Goal: Information Seeking & Learning: Learn about a topic

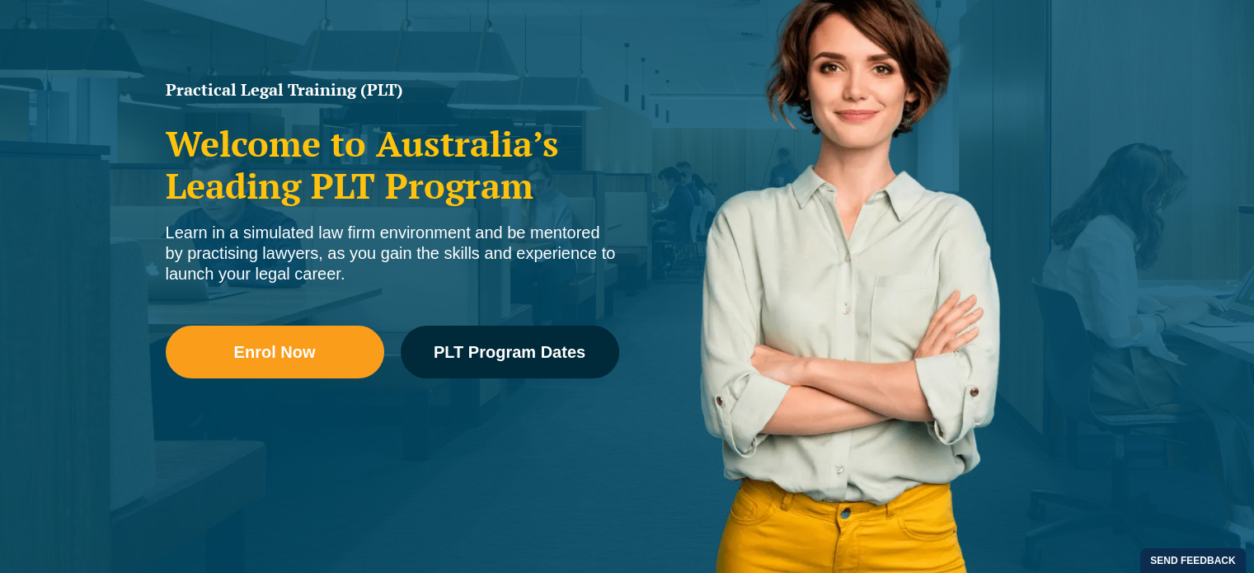
scroll to position [247, 0]
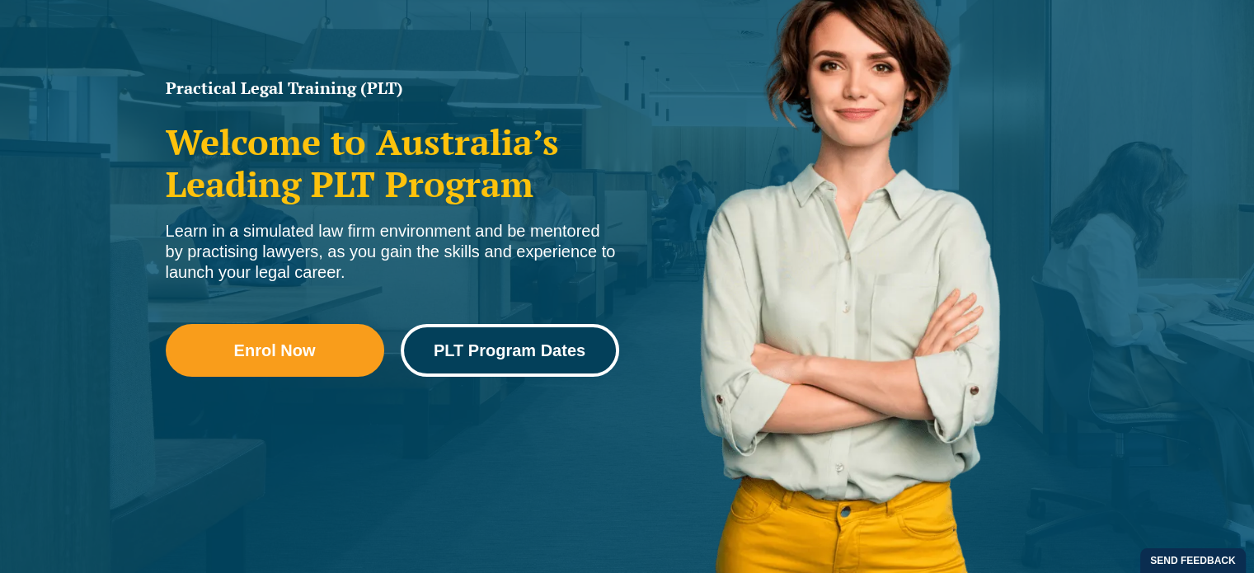
click at [460, 352] on span "PLT Program Dates" at bounding box center [510, 350] width 152 height 16
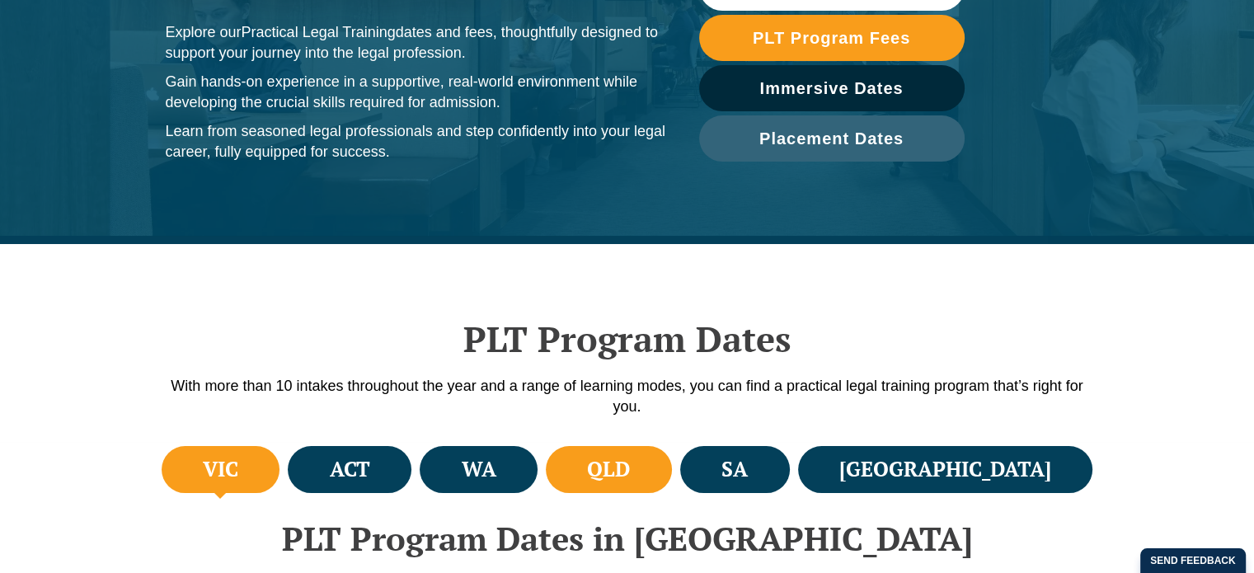
click at [630, 467] on h4 "QLD" at bounding box center [608, 469] width 43 height 27
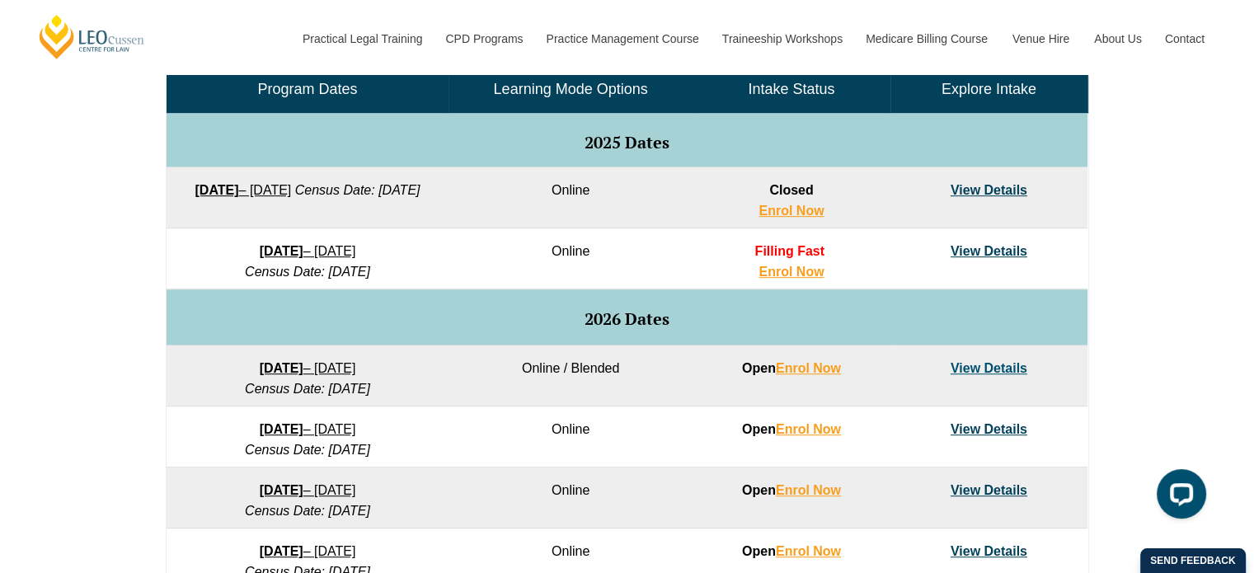
scroll to position [824, 0]
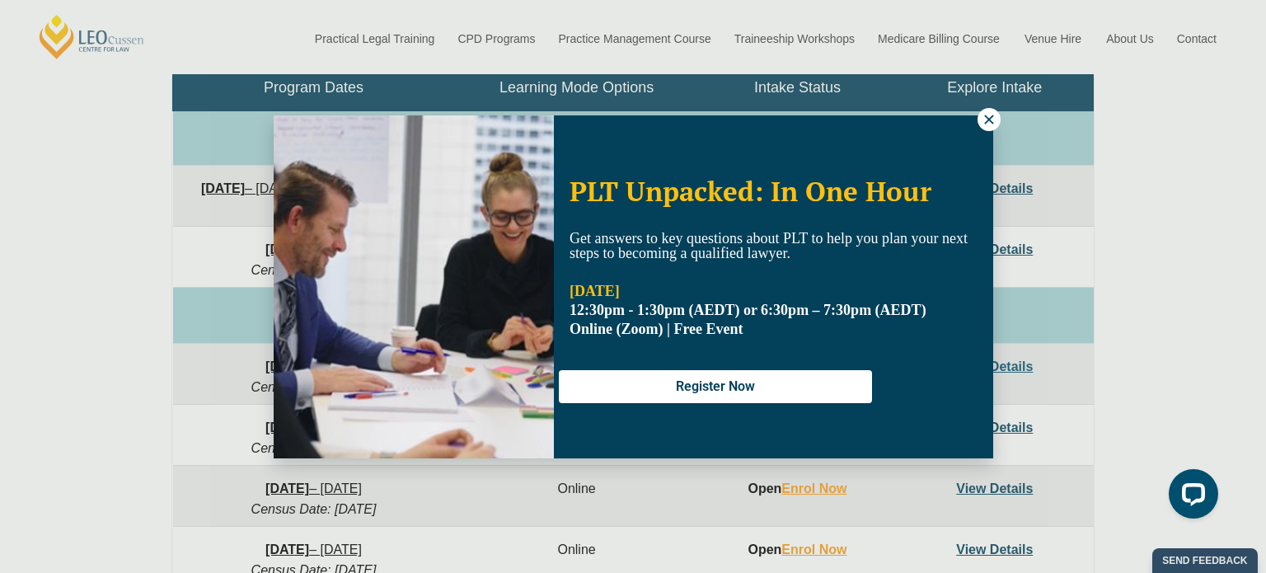
click at [986, 117] on icon at bounding box center [988, 119] width 9 height 9
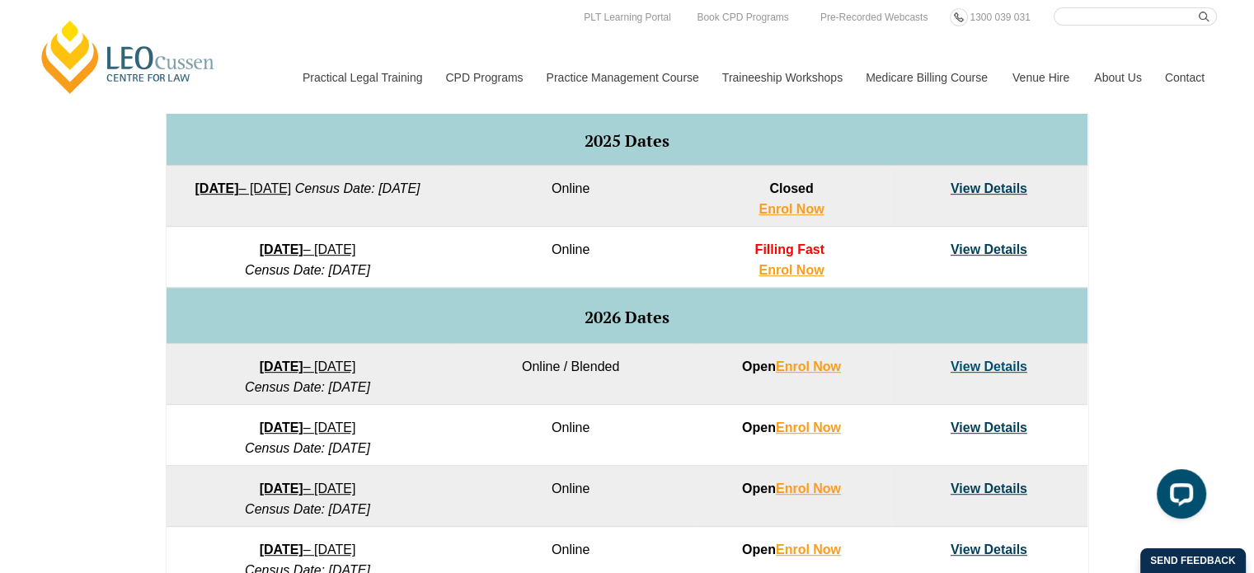
click at [985, 365] on link "View Details" at bounding box center [988, 366] width 77 height 14
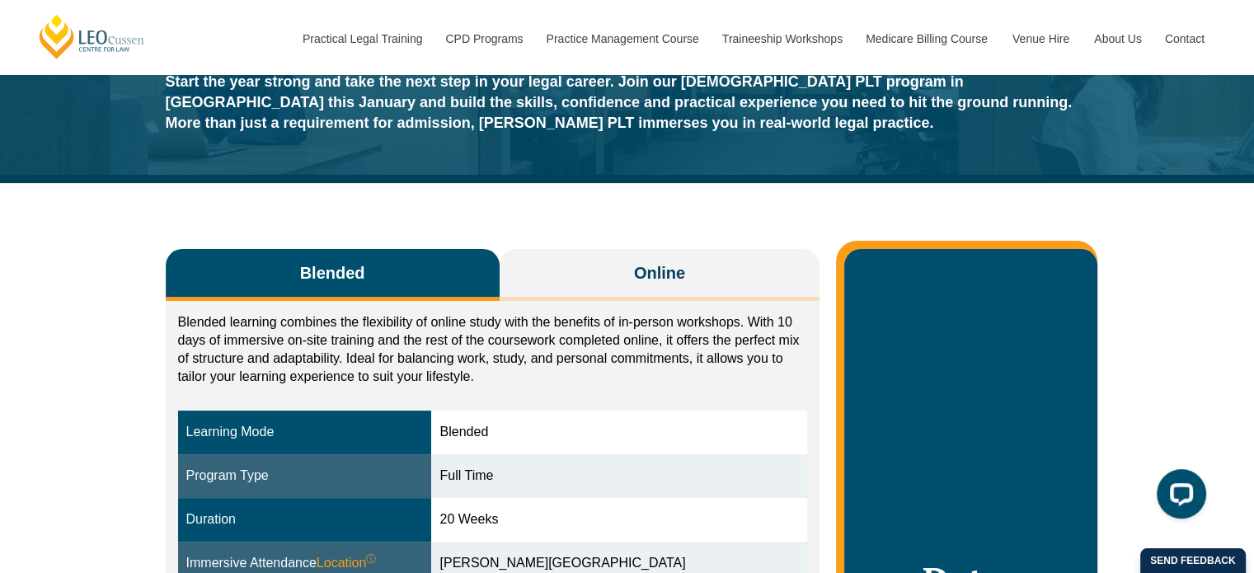
scroll to position [82, 0]
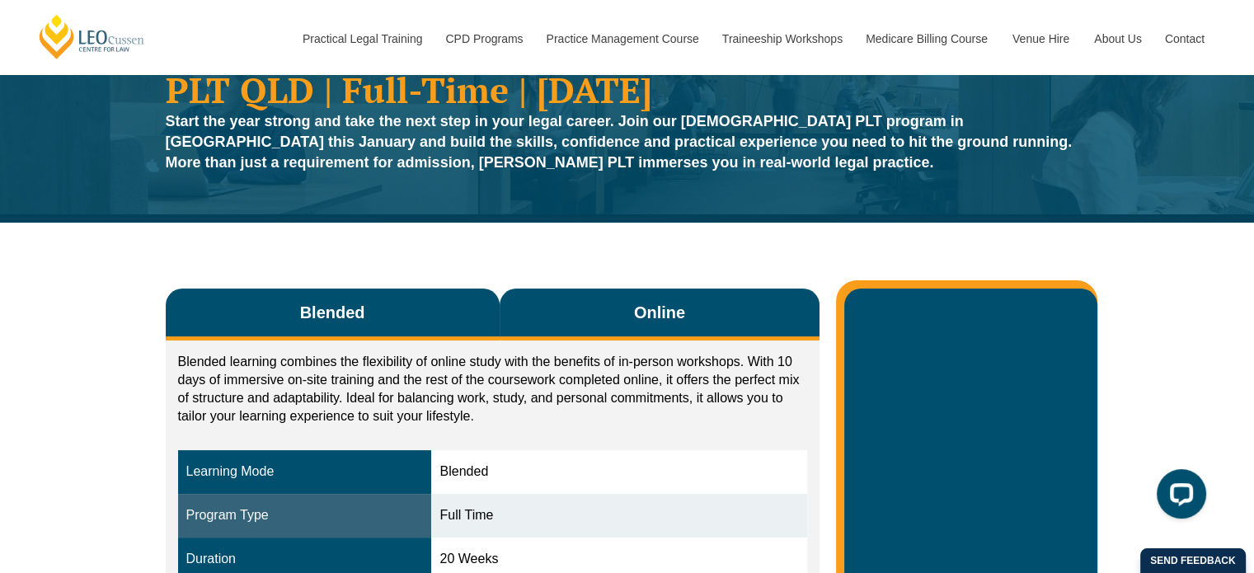
click at [628, 309] on button "Online" at bounding box center [659, 314] width 321 height 52
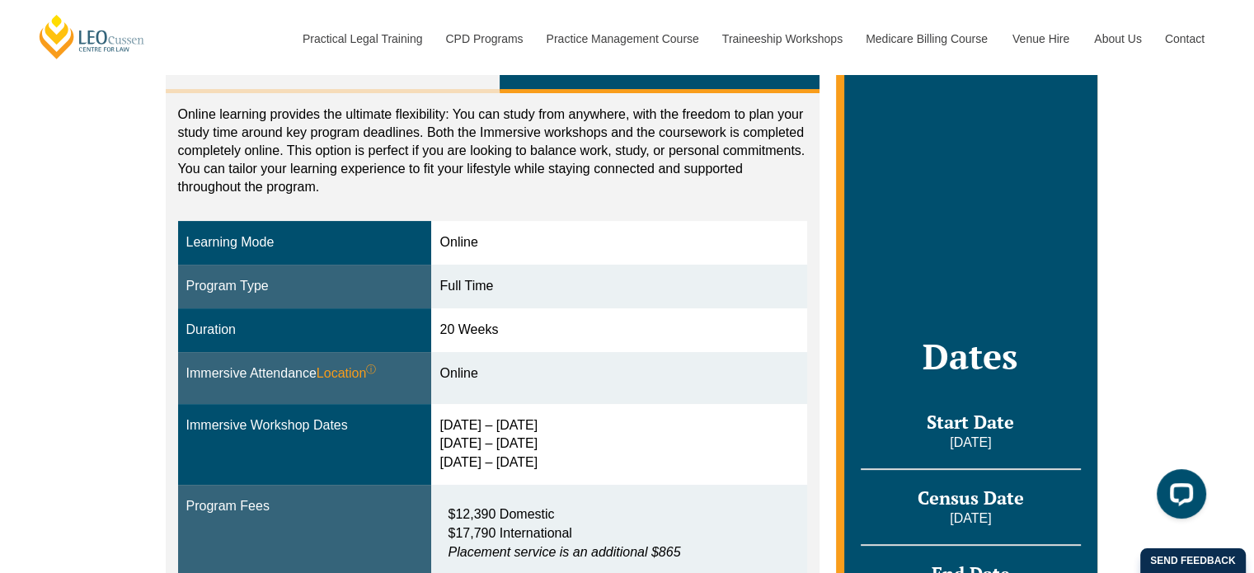
scroll to position [247, 0]
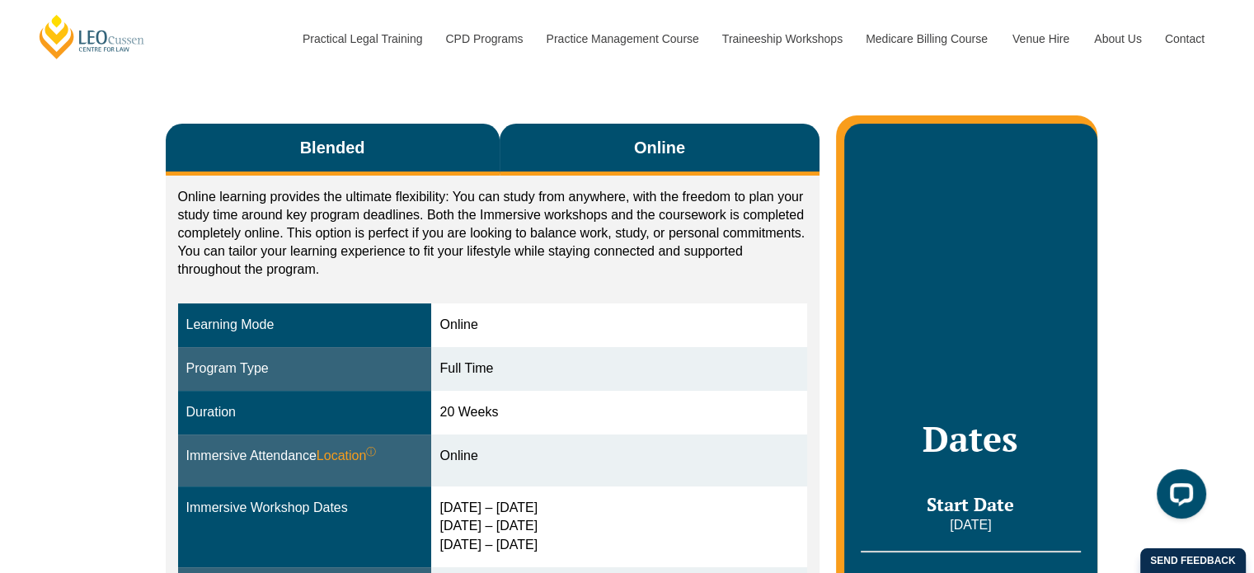
click at [412, 161] on button "Blended" at bounding box center [333, 150] width 334 height 52
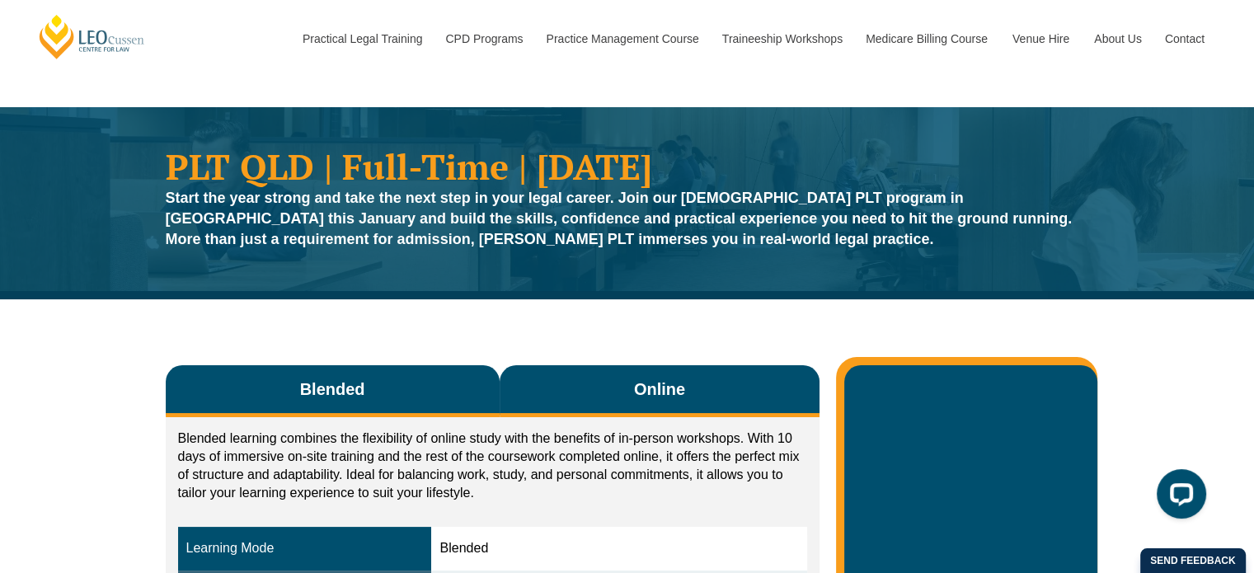
scroll to position [0, 0]
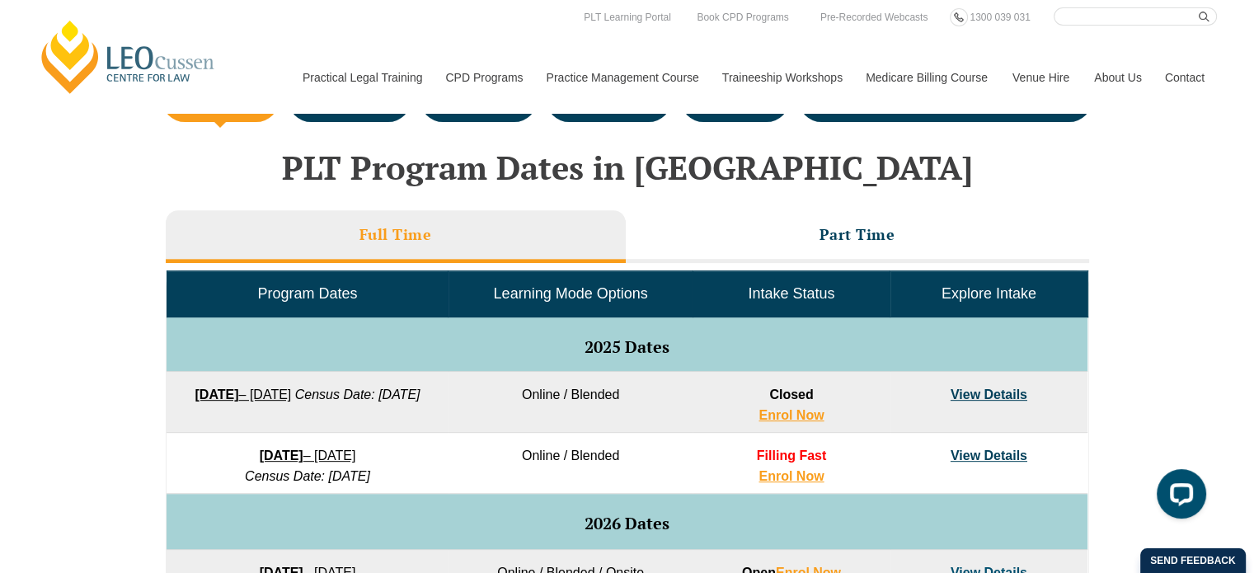
scroll to position [577, 0]
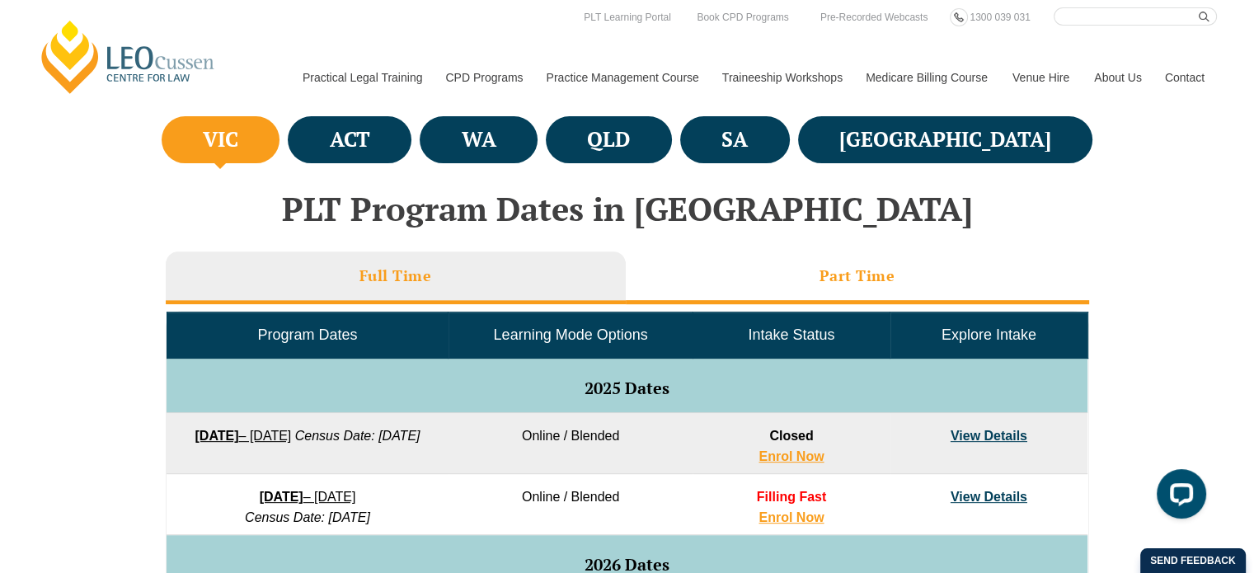
click at [778, 270] on li "Part Time" at bounding box center [857, 277] width 463 height 53
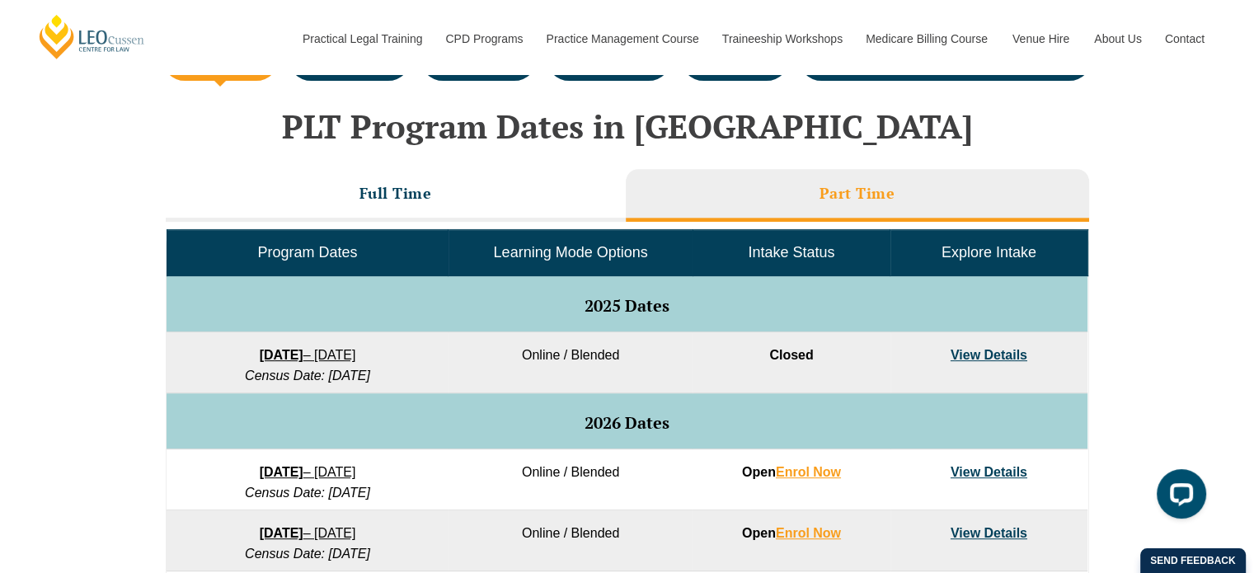
scroll to position [742, 0]
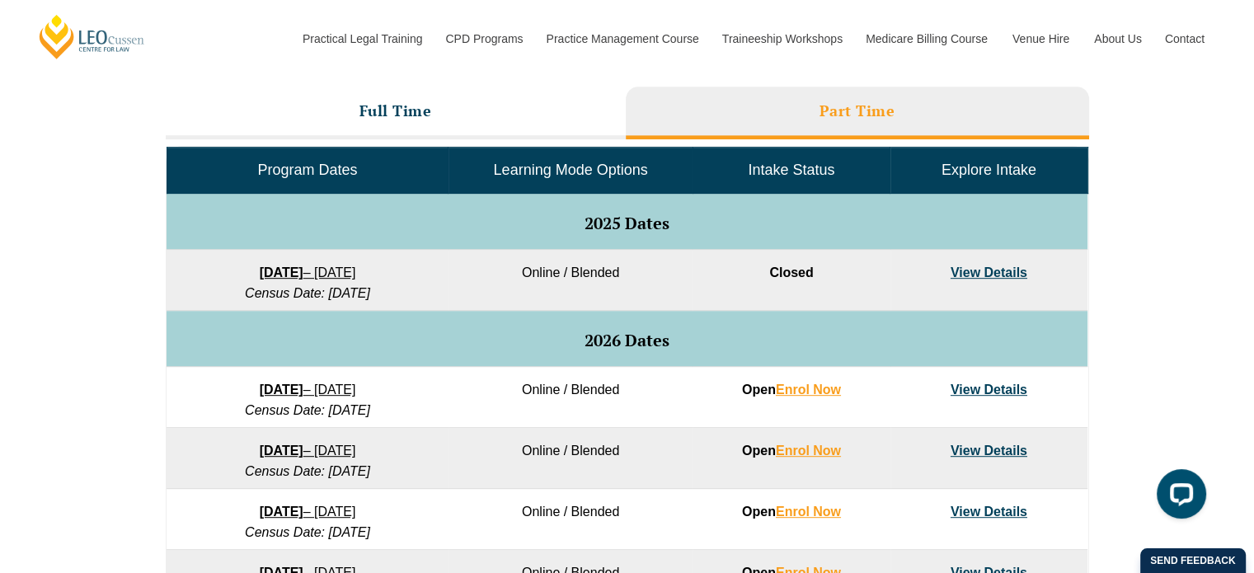
click at [969, 386] on link "View Details" at bounding box center [988, 389] width 77 height 14
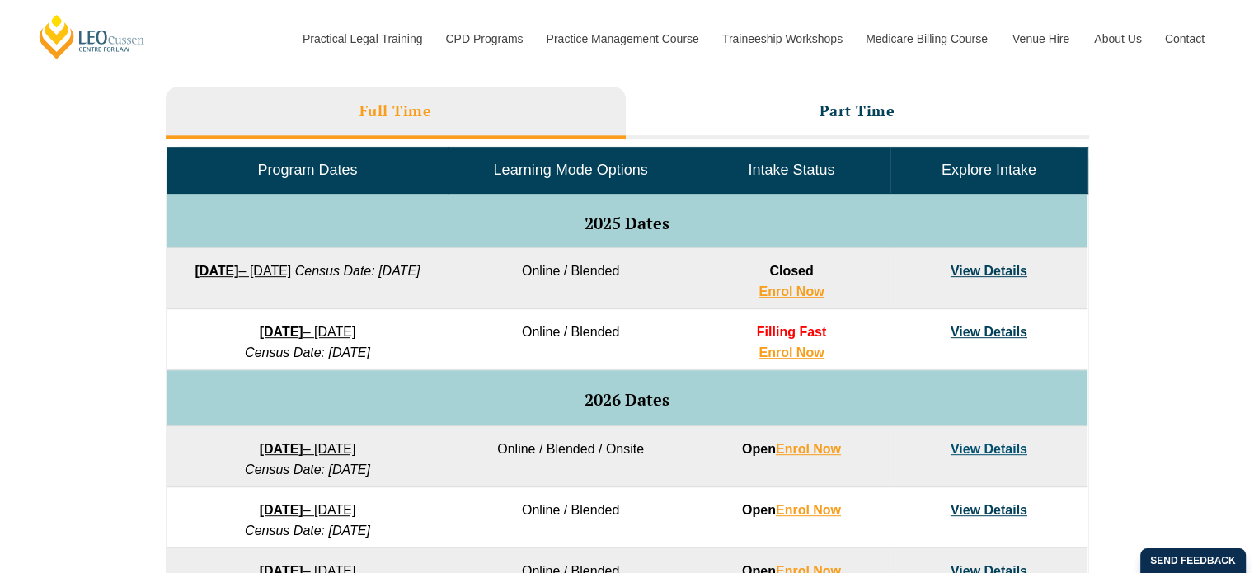
scroll to position [577, 0]
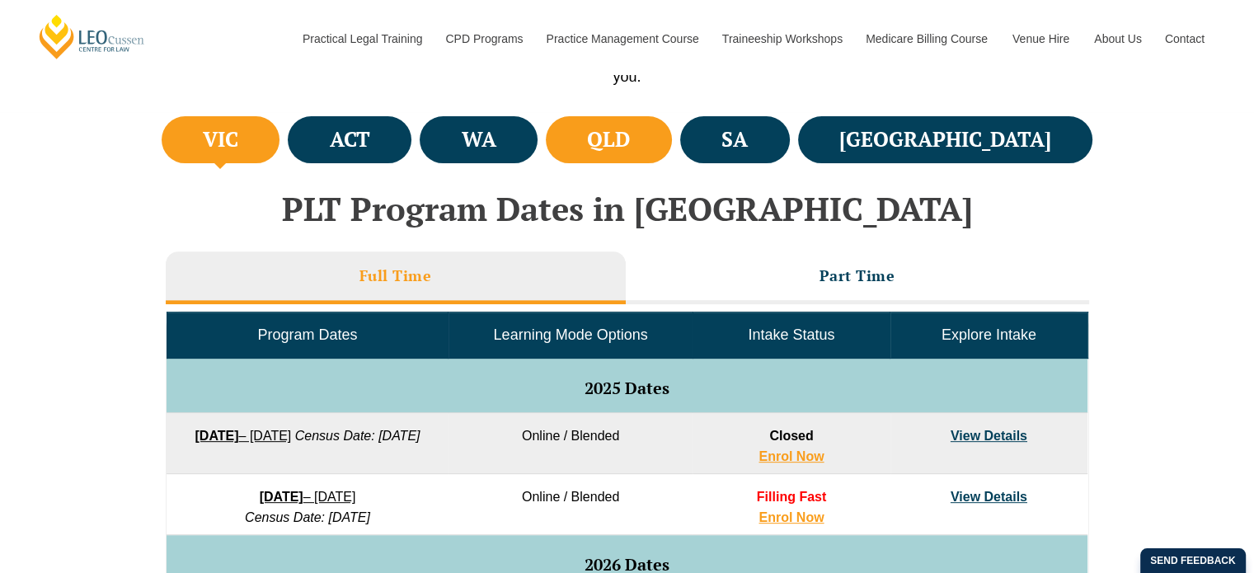
click at [672, 136] on li "QLD" at bounding box center [609, 139] width 126 height 47
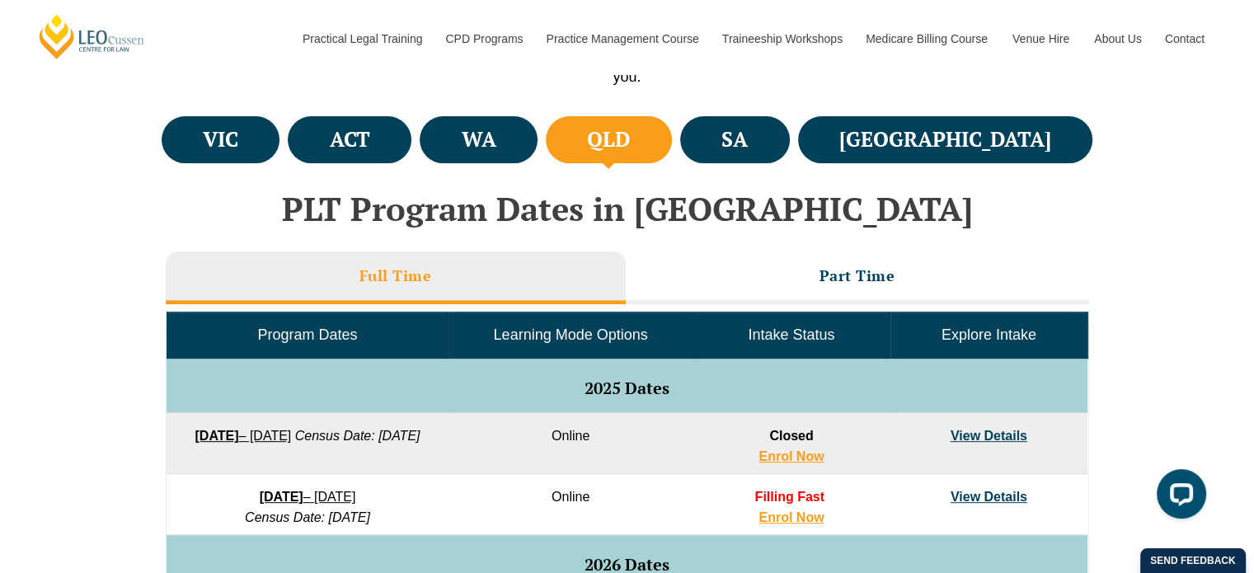
scroll to position [0, 0]
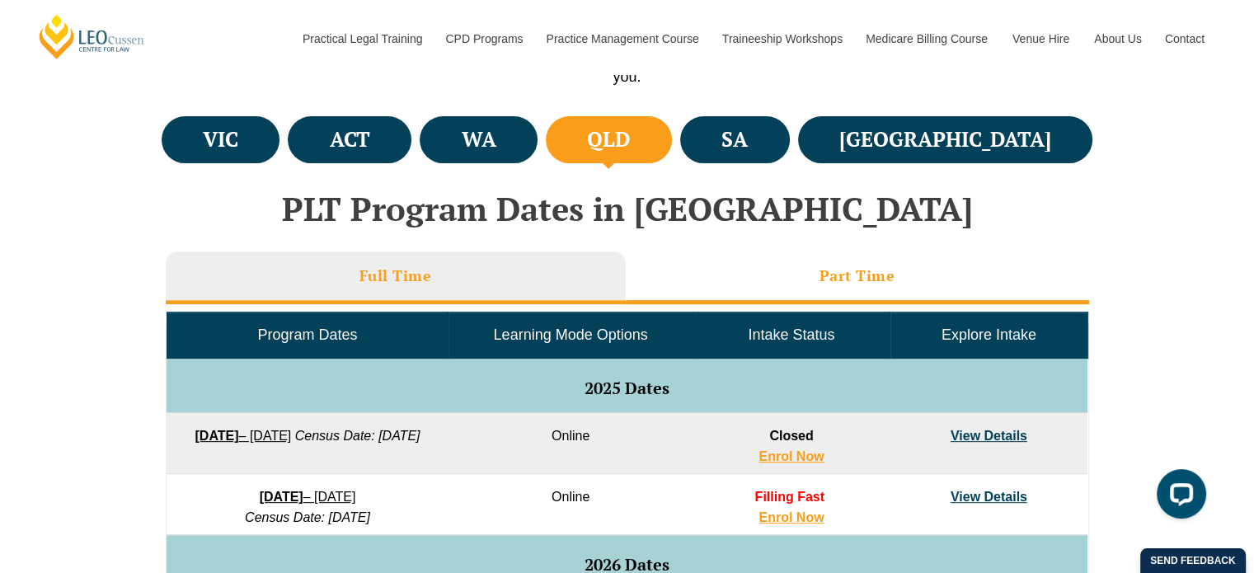
click at [743, 276] on li "Part Time" at bounding box center [857, 277] width 463 height 53
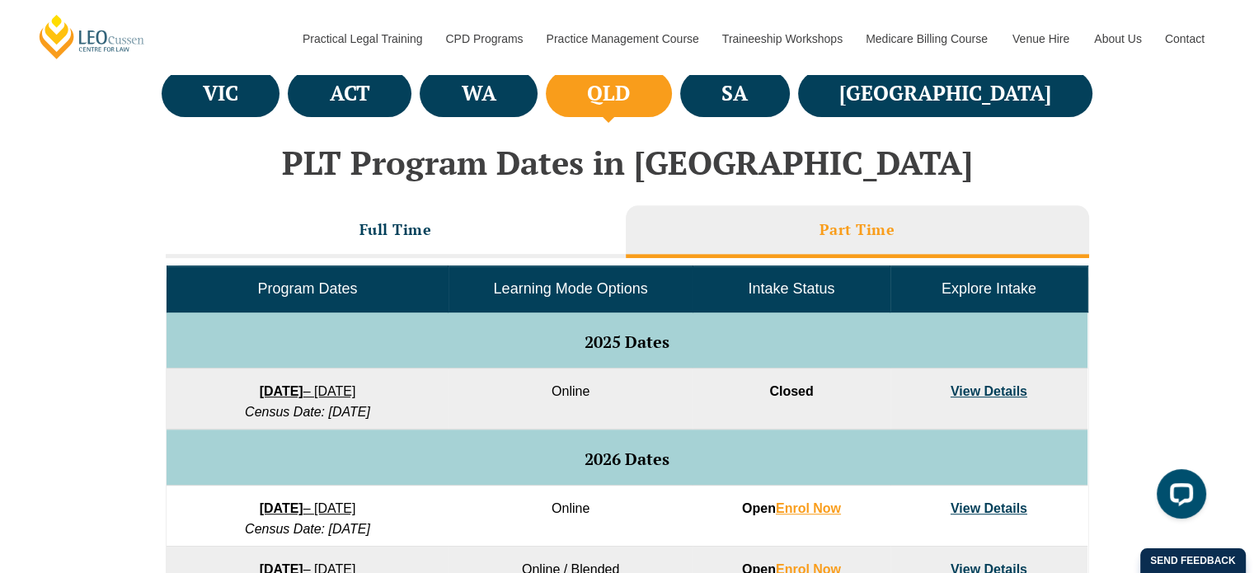
scroll to position [659, 0]
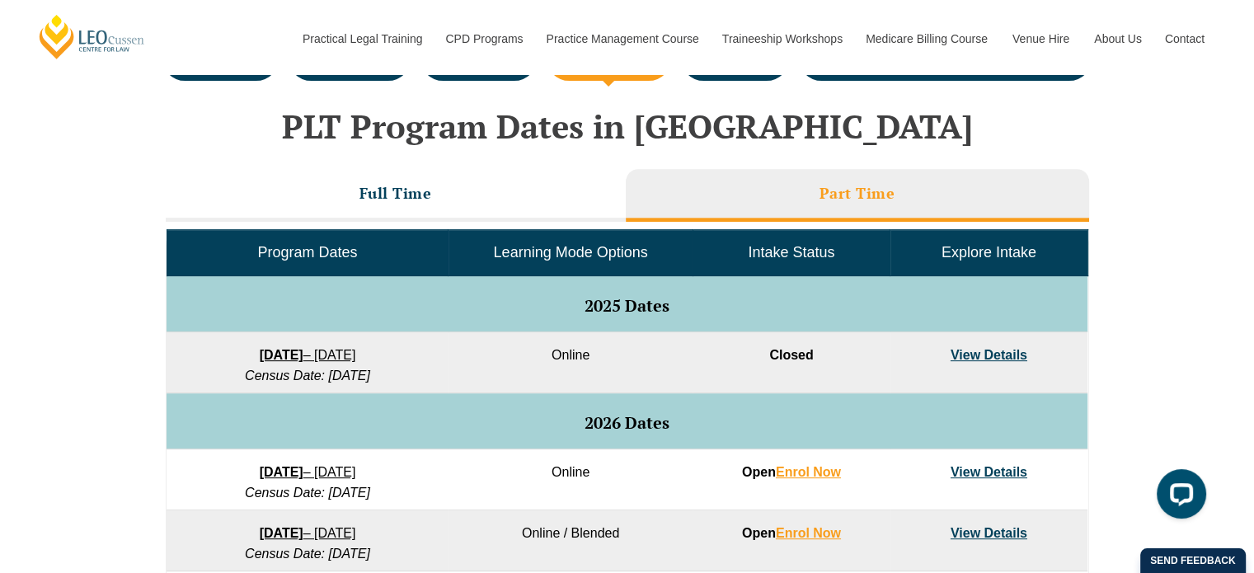
click at [999, 469] on link "View Details" at bounding box center [988, 472] width 77 height 14
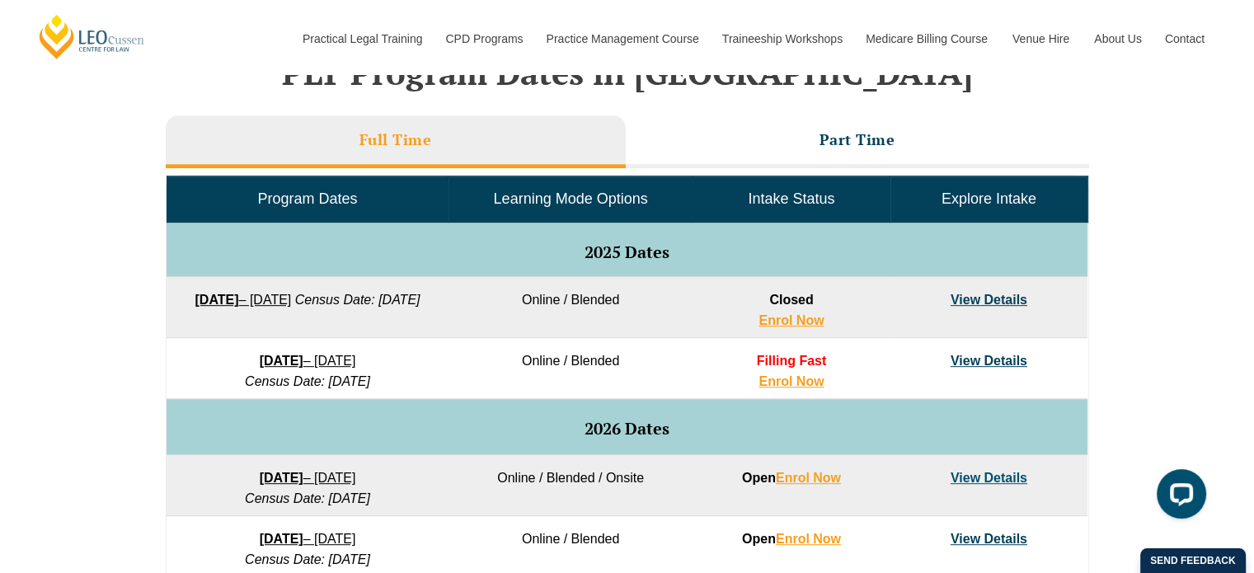
scroll to position [742, 0]
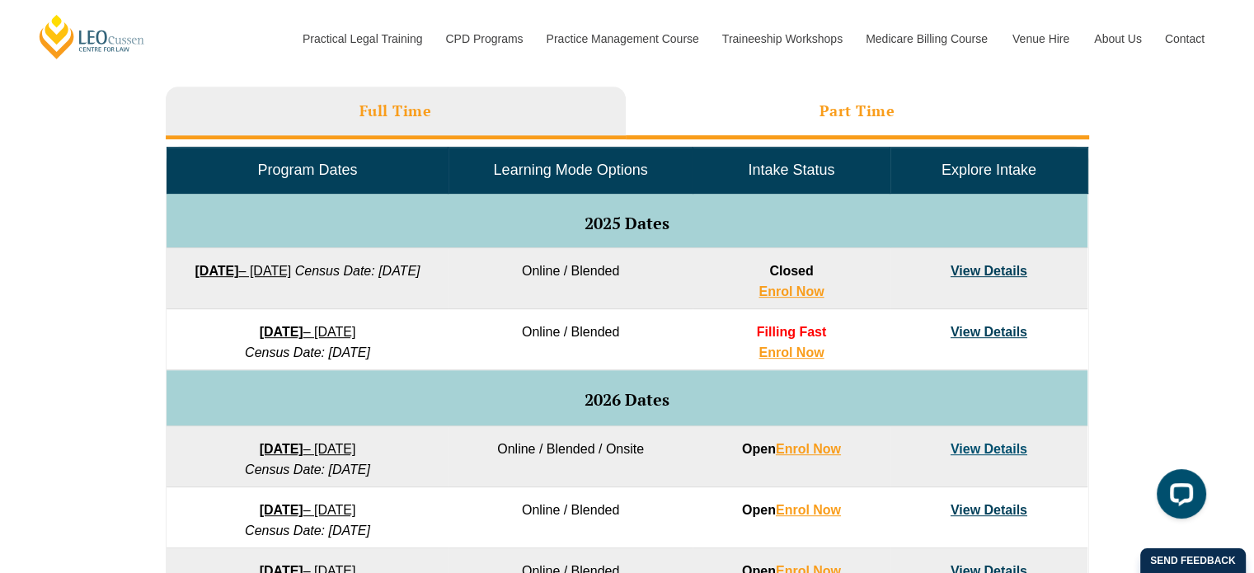
click at [885, 118] on h3 "Part Time" at bounding box center [857, 110] width 76 height 19
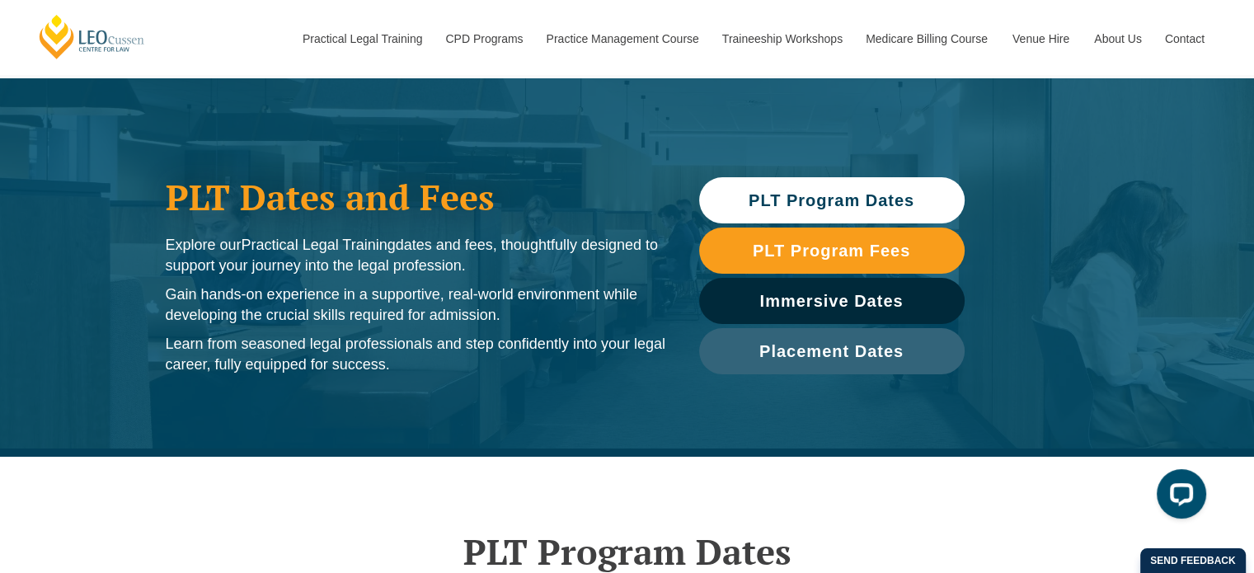
scroll to position [0, 0]
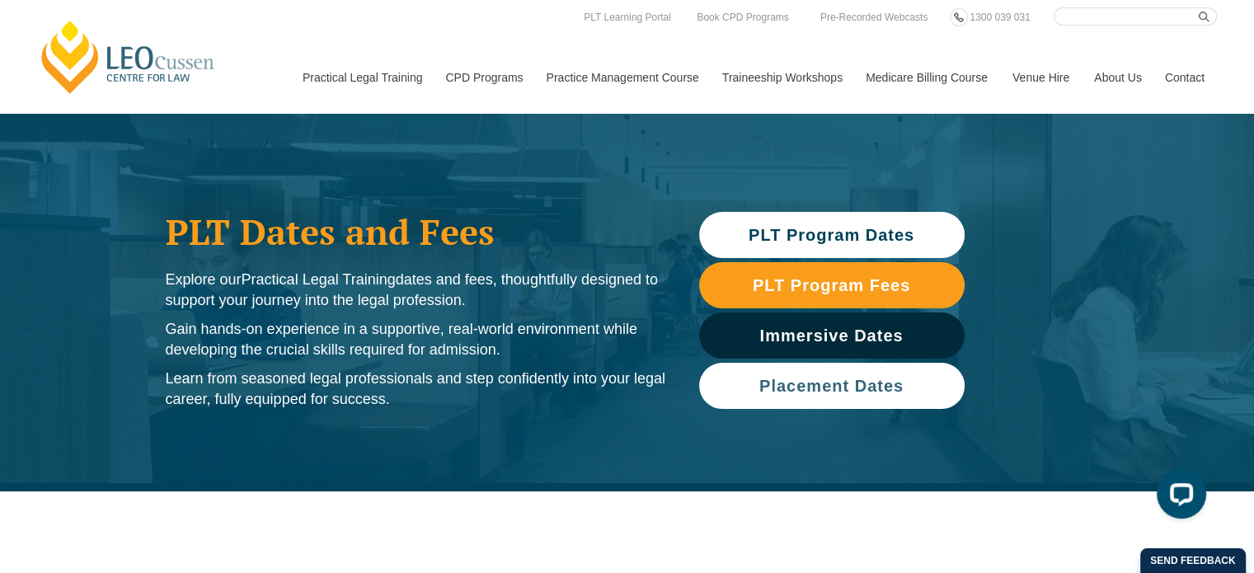
click at [862, 383] on span "Placement Dates" at bounding box center [831, 386] width 144 height 16
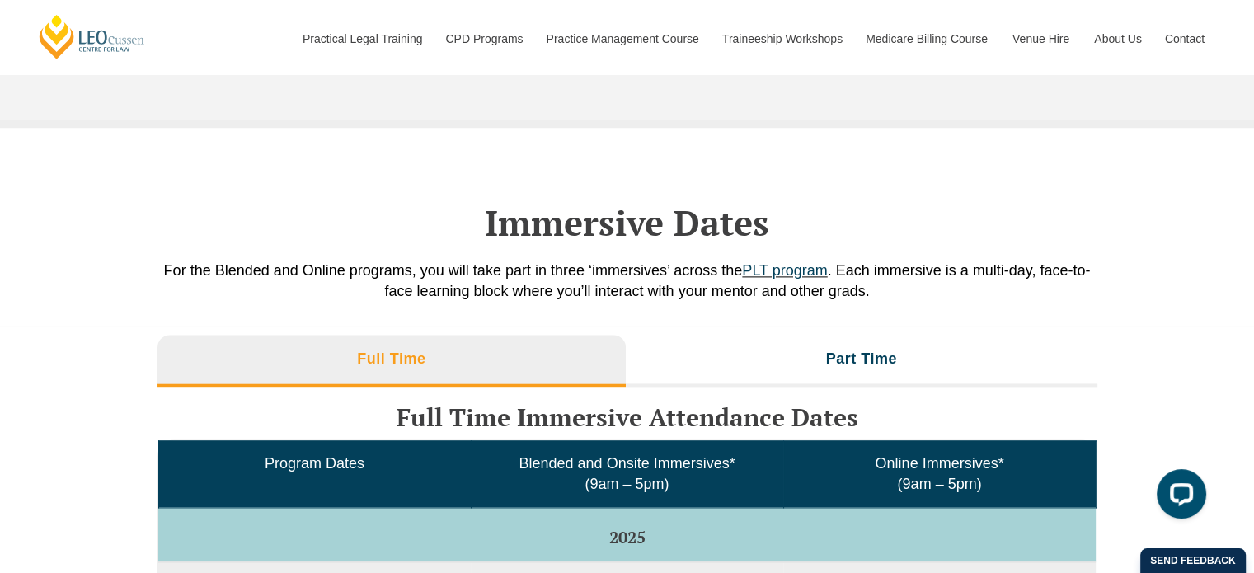
scroll to position [2146, 0]
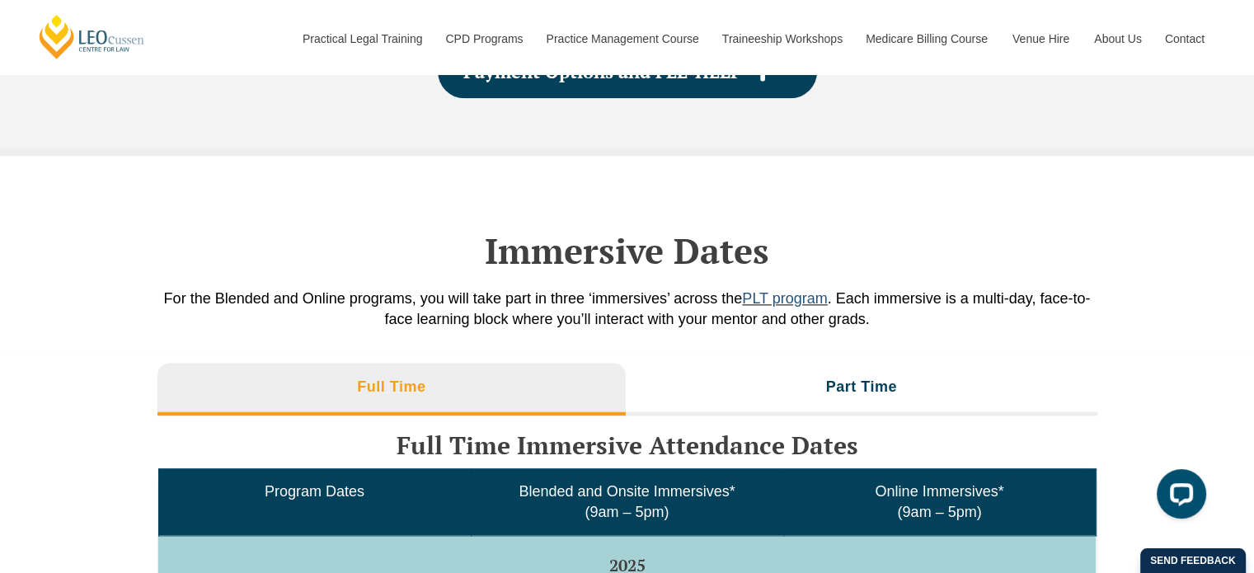
click at [793, 290] on link "PLT program" at bounding box center [784, 298] width 85 height 16
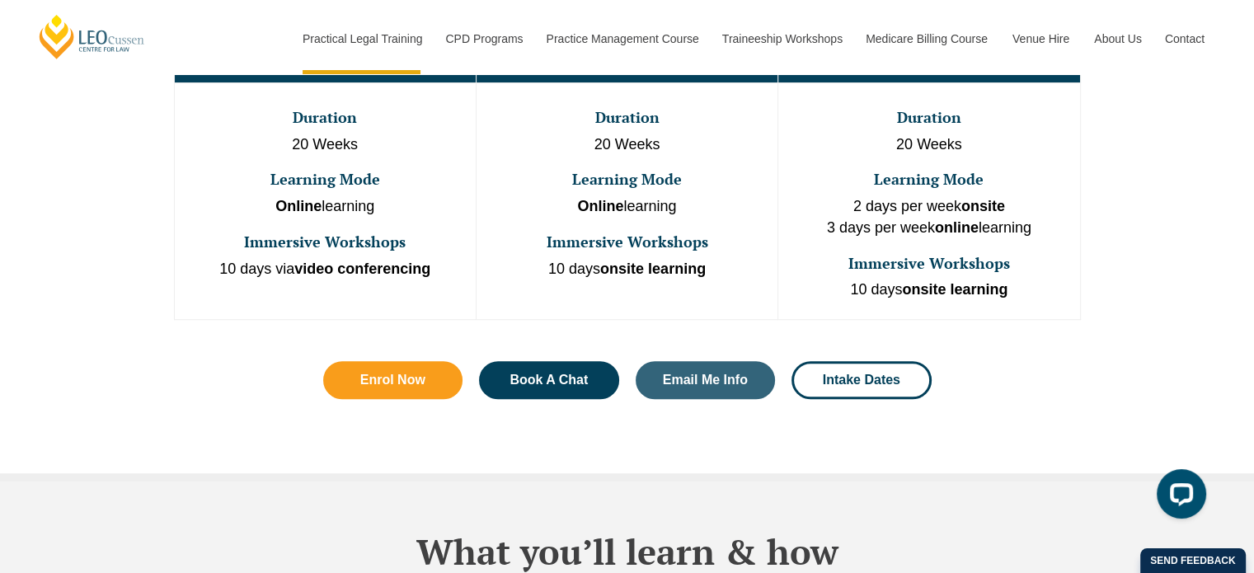
scroll to position [1319, 0]
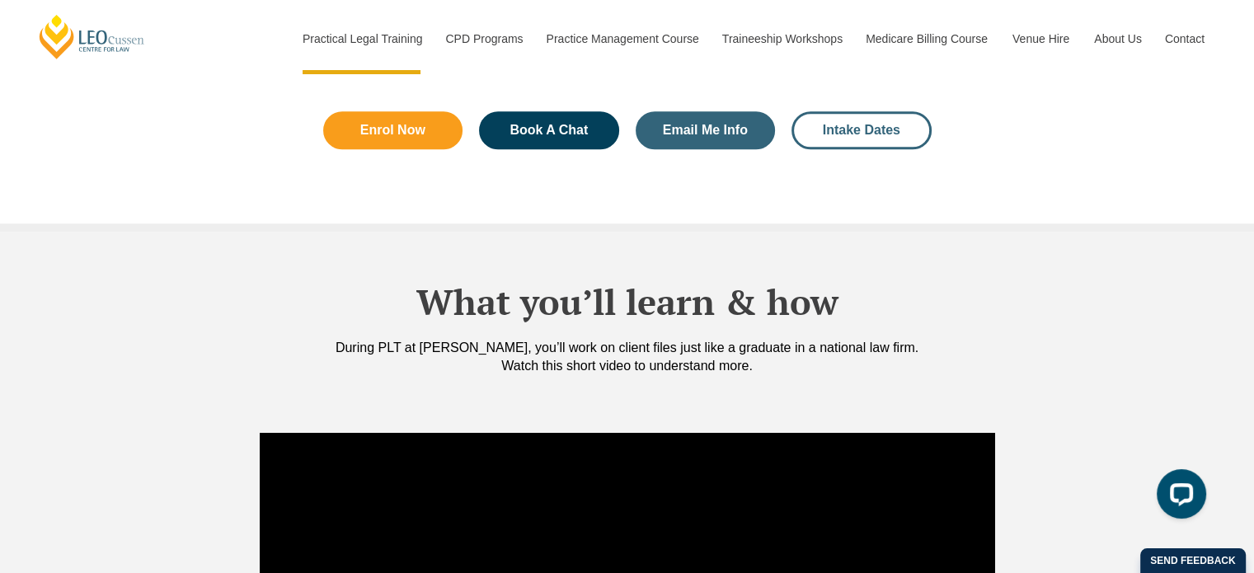
click at [860, 124] on span "Intake Dates" at bounding box center [861, 130] width 77 height 13
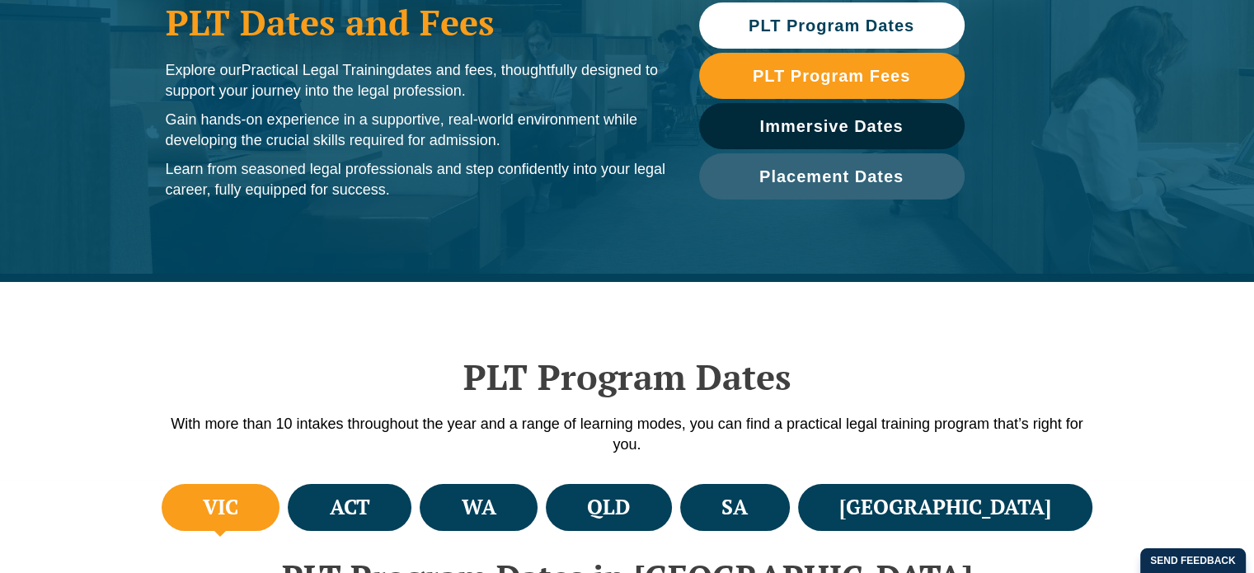
scroll to position [247, 0]
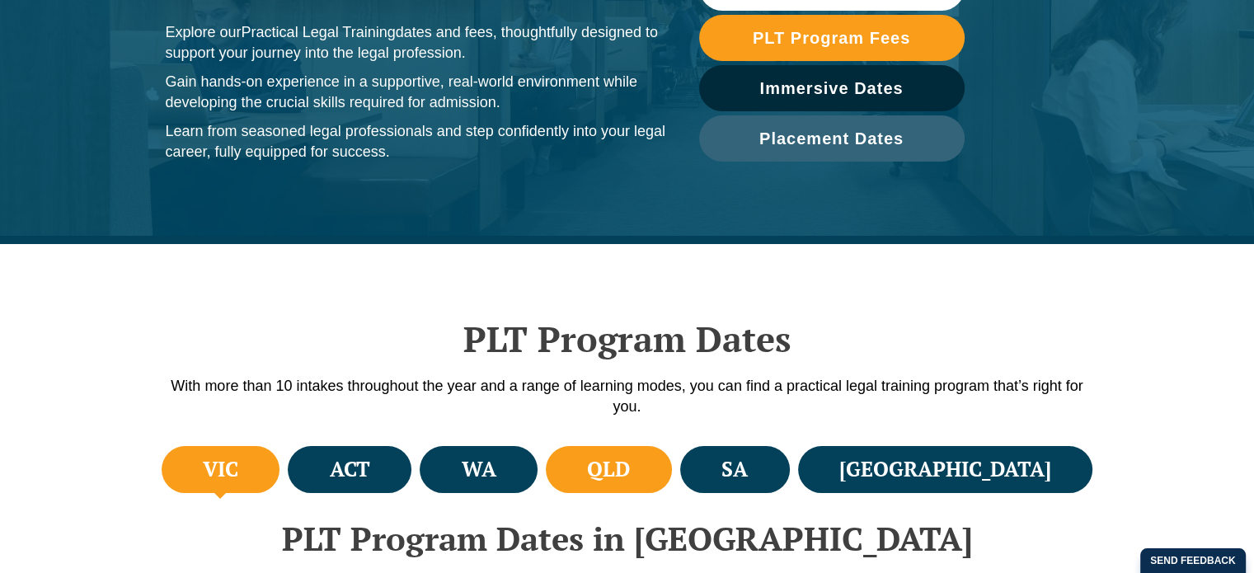
click at [630, 465] on h4 "QLD" at bounding box center [608, 469] width 43 height 27
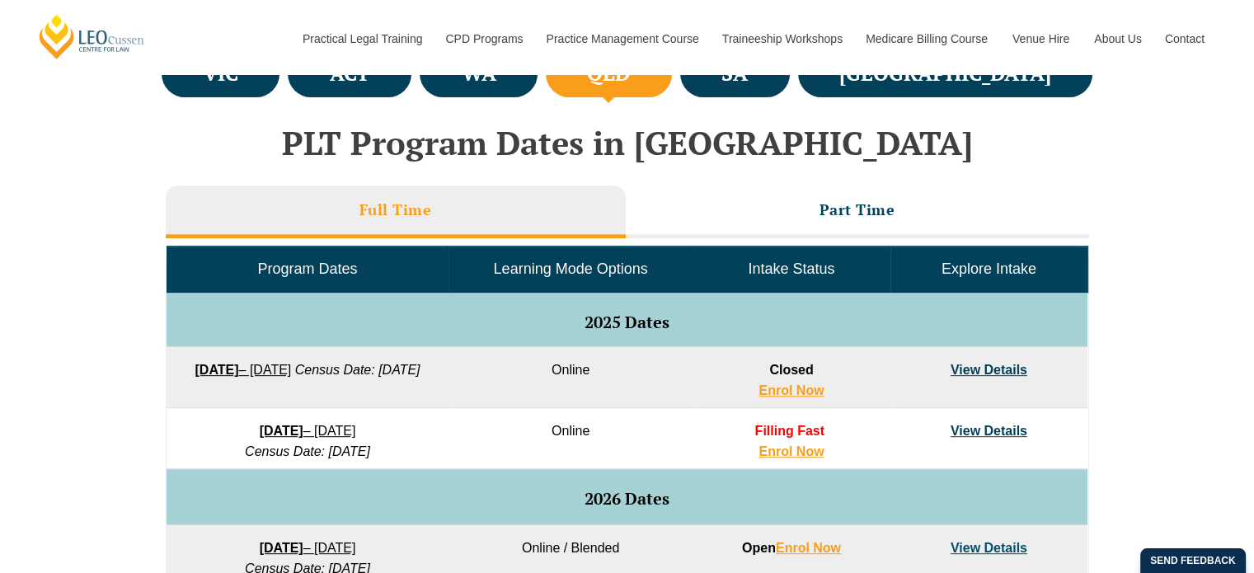
scroll to position [659, 0]
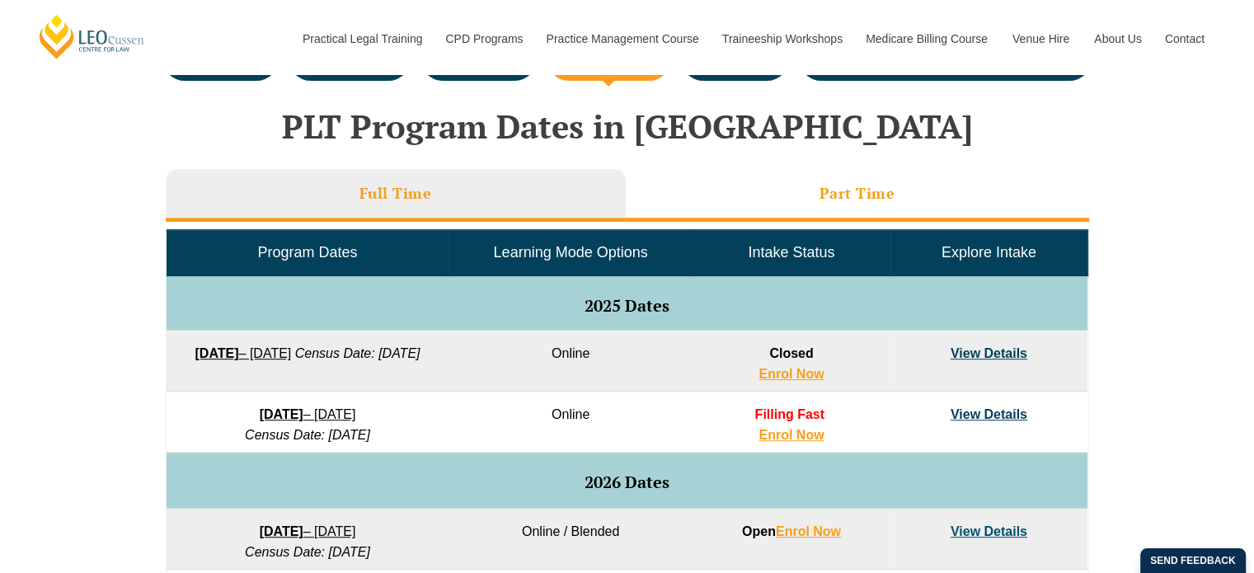
click at [749, 186] on li "Part Time" at bounding box center [857, 195] width 463 height 53
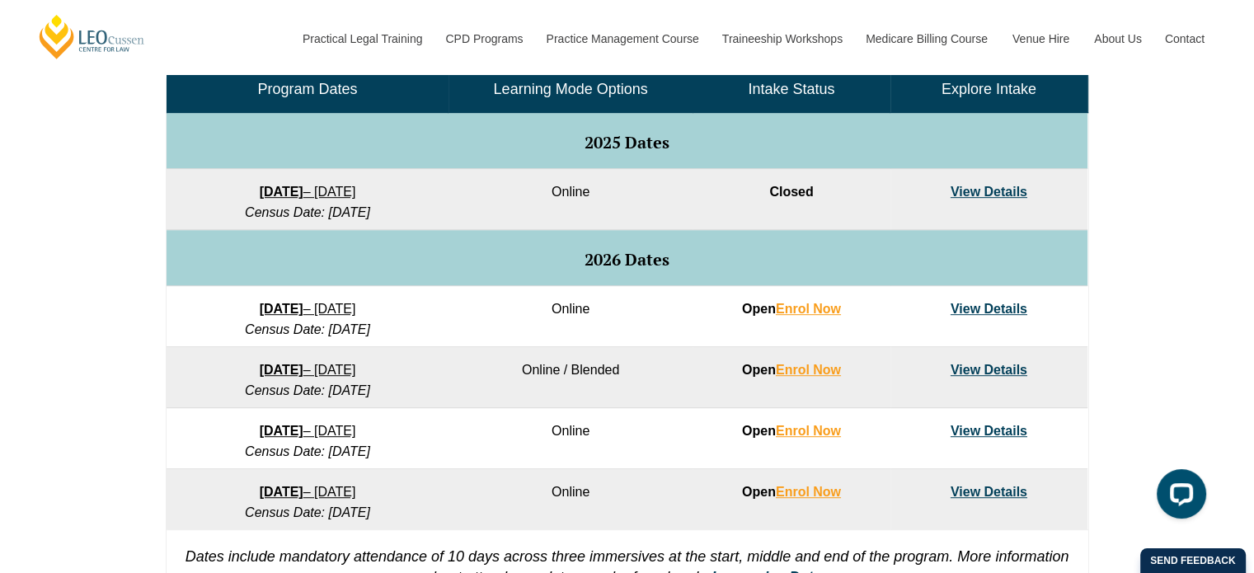
scroll to position [824, 0]
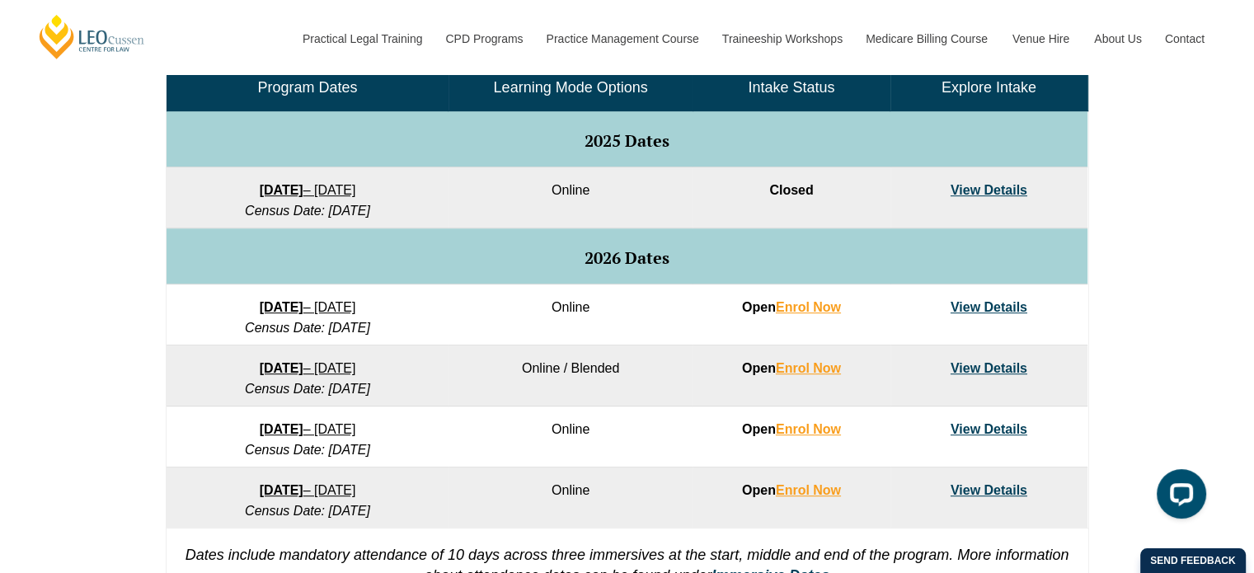
click at [1000, 306] on link "View Details" at bounding box center [988, 307] width 77 height 14
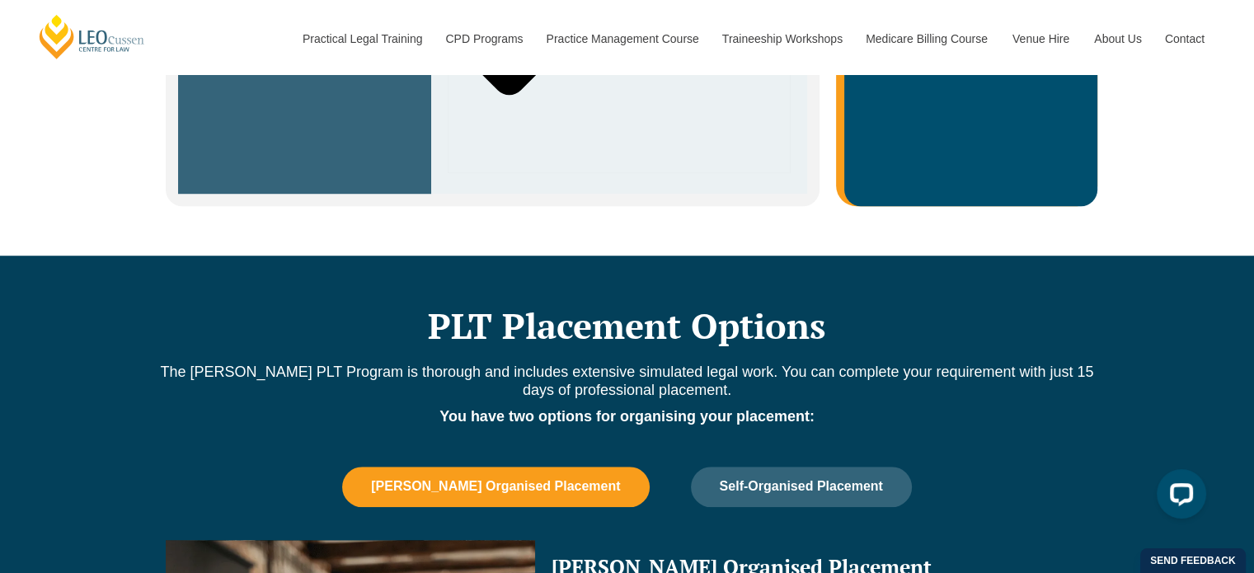
scroll to position [1154, 0]
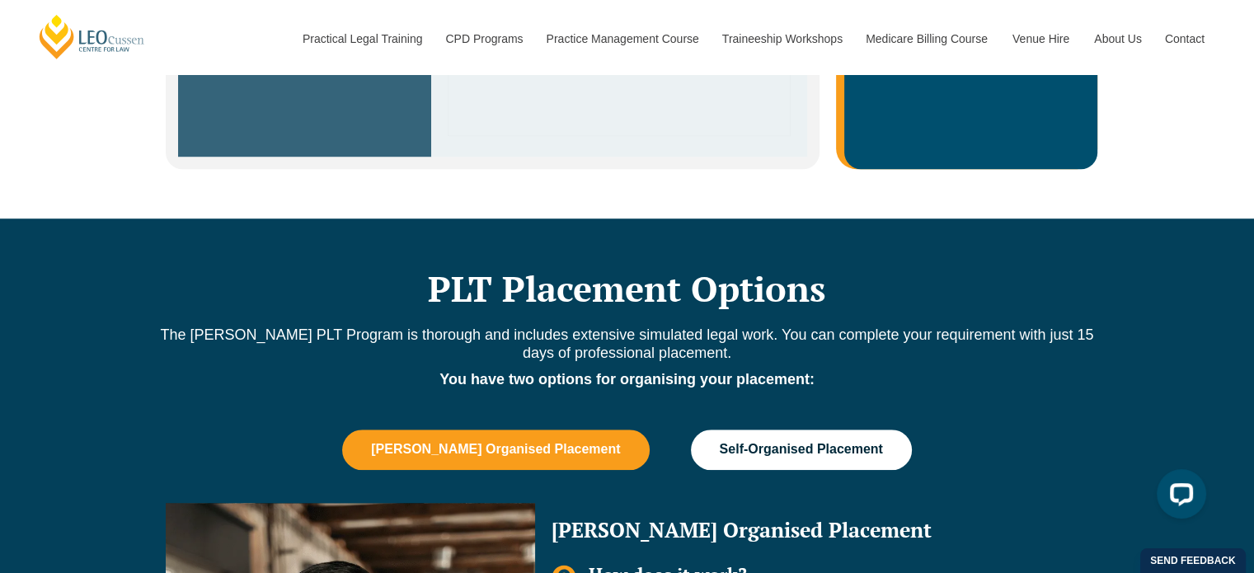
click at [817, 442] on span "Self-Organised Placement" at bounding box center [801, 449] width 163 height 15
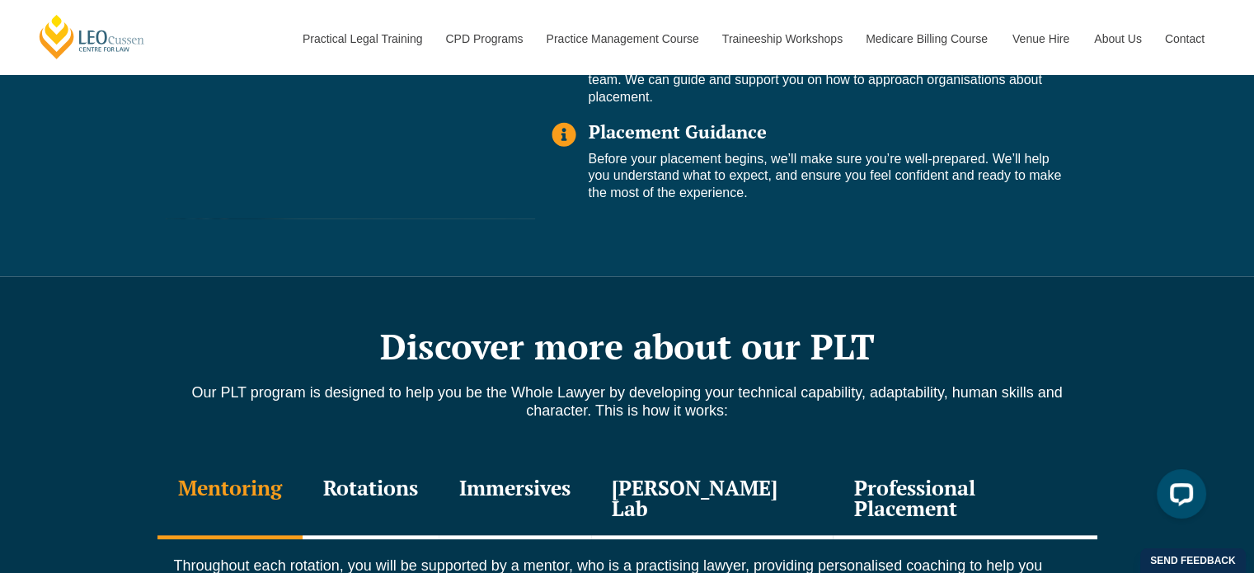
scroll to position [1896, 0]
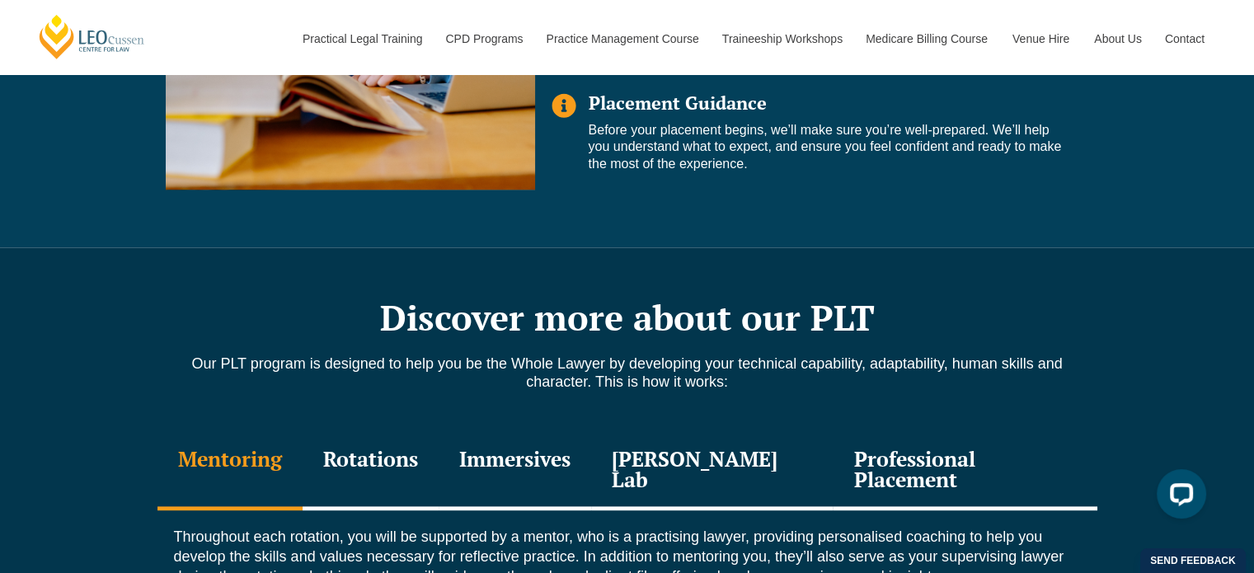
click at [986, 452] on div "Professional Placement" at bounding box center [964, 471] width 264 height 78
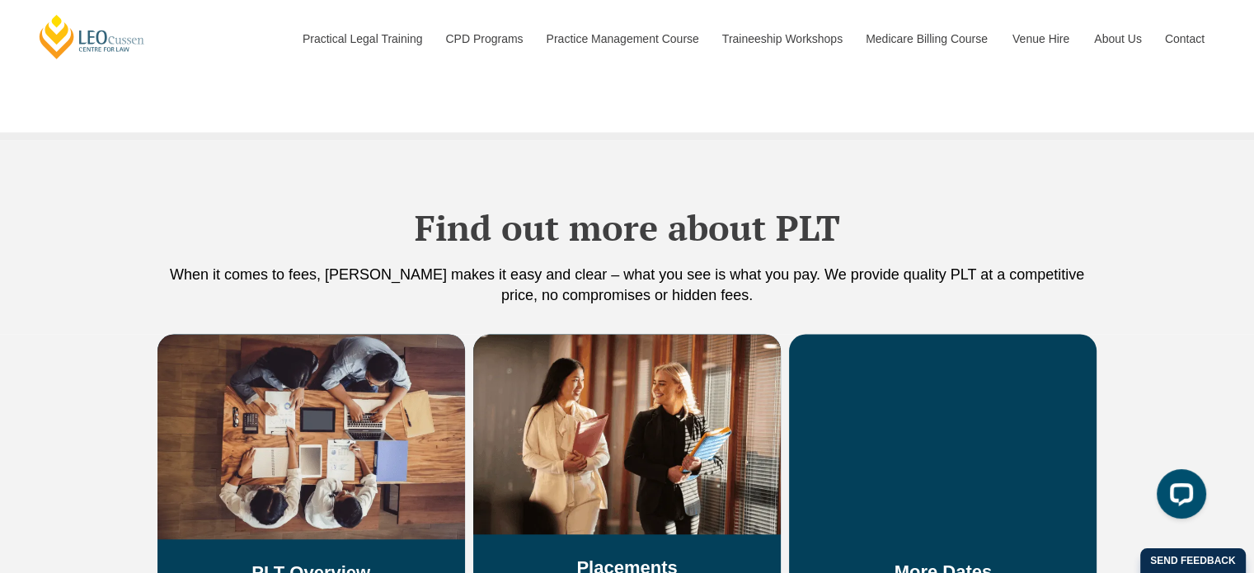
scroll to position [3132, 0]
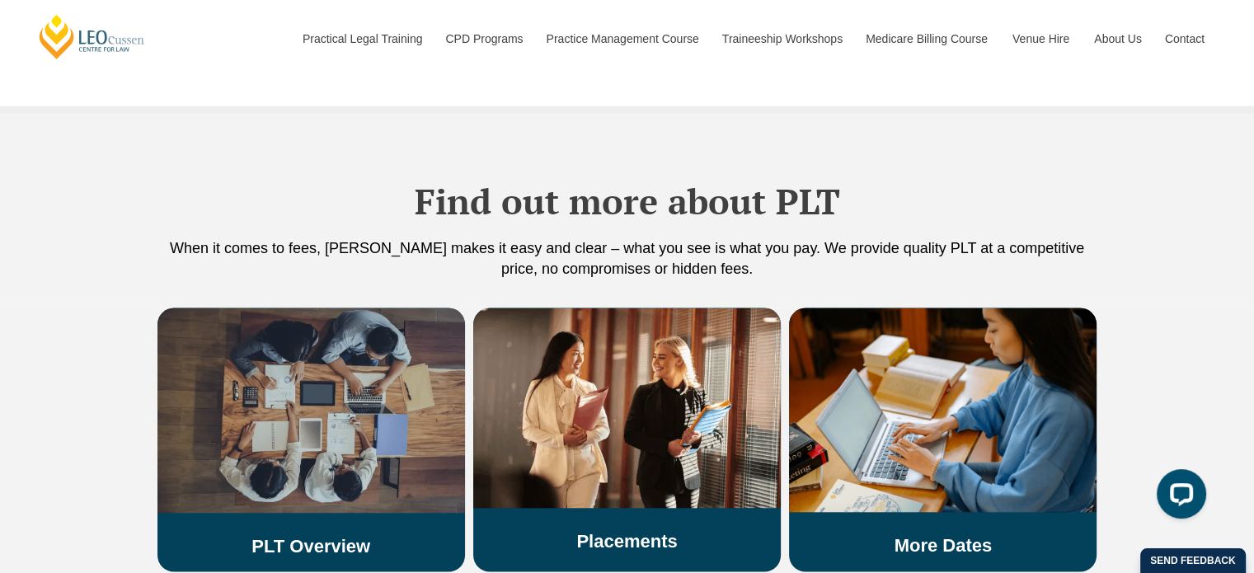
click at [409, 372] on img at bounding box center [310, 409] width 307 height 205
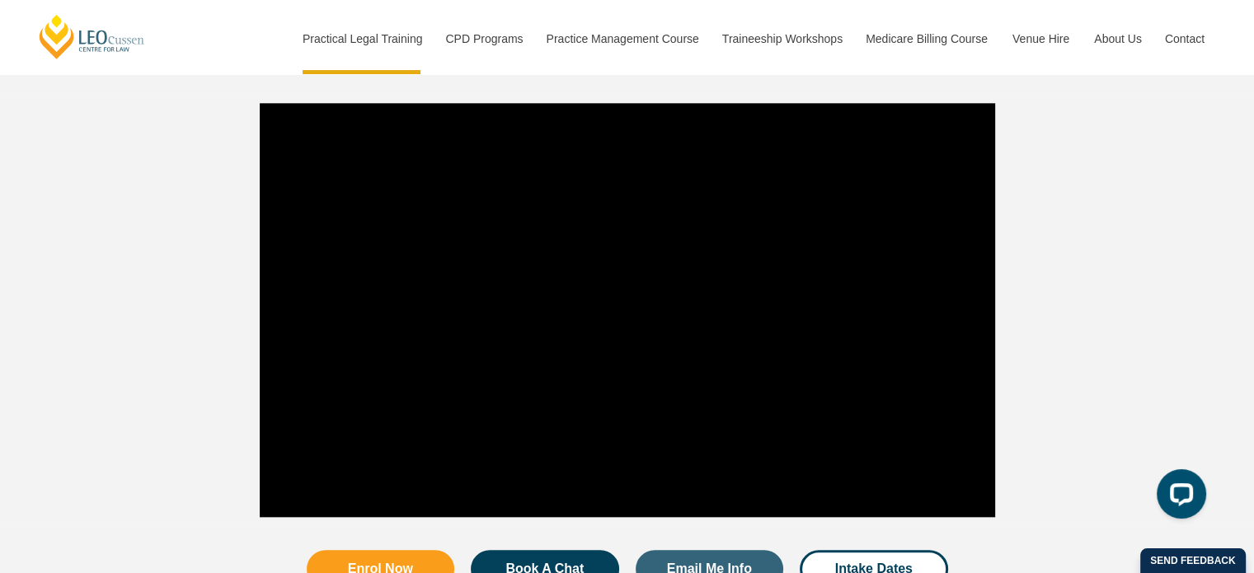
scroll to position [1731, 0]
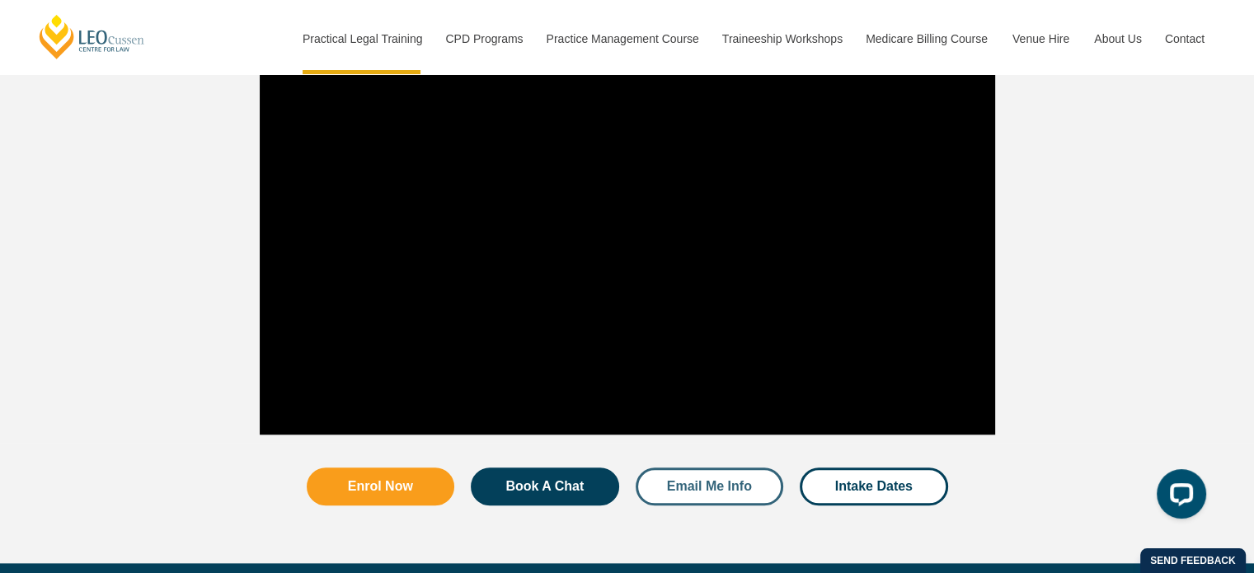
click at [739, 480] on span "Email Me Info" at bounding box center [709, 486] width 85 height 13
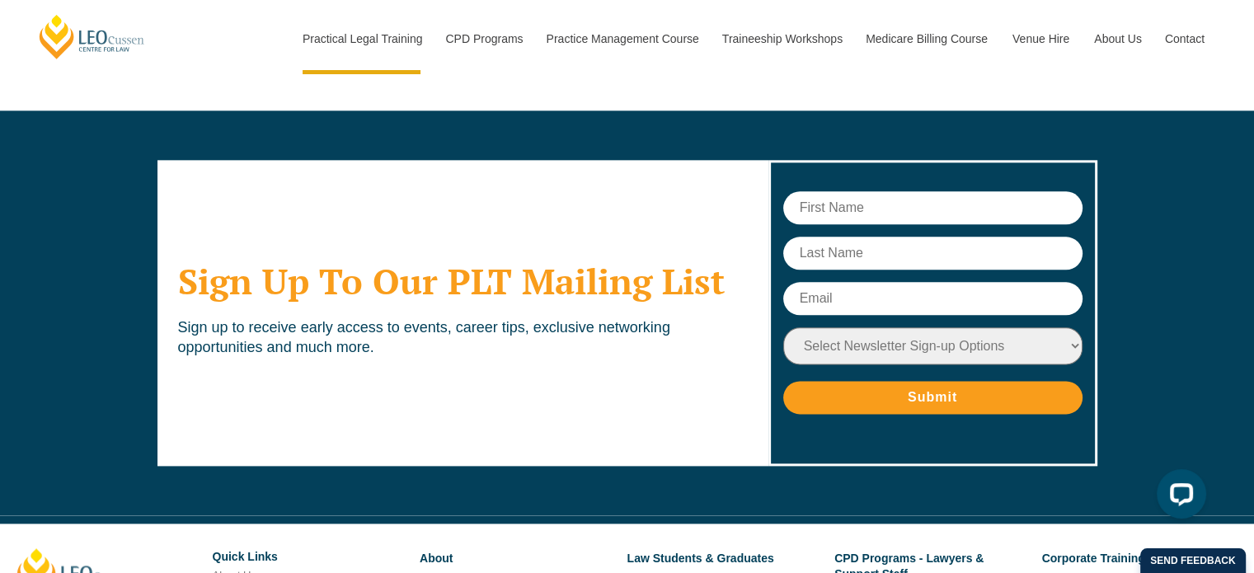
scroll to position [8242, 0]
